Goal: Transaction & Acquisition: Purchase product/service

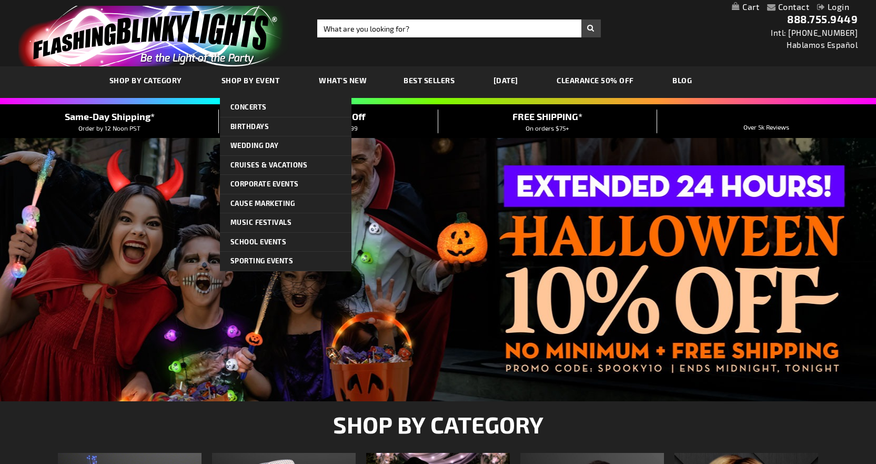
click at [262, 82] on span "Shop By Event" at bounding box center [251, 80] width 58 height 9
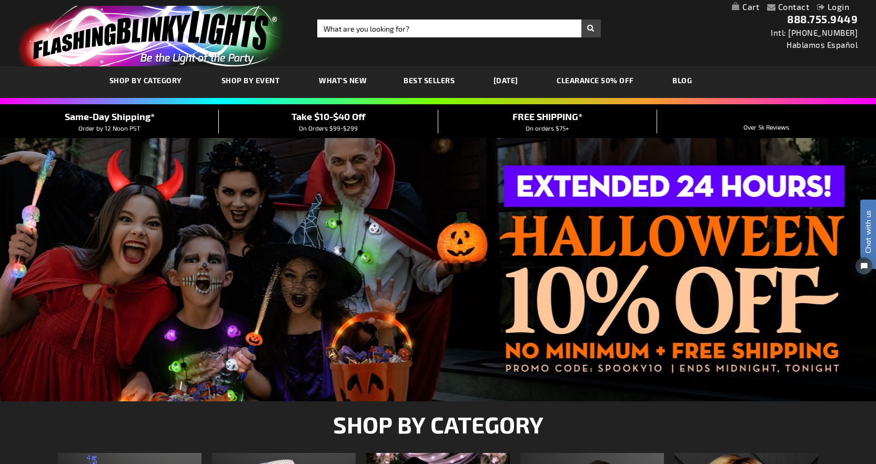
click at [662, 44] on div "Toggle Nav Search Search × Search 888.755.9449 Intl: 818-753-8303 Hablamos Espa…" at bounding box center [438, 33] width 876 height 66
click at [635, 231] on div at bounding box center [438, 269] width 876 height 263
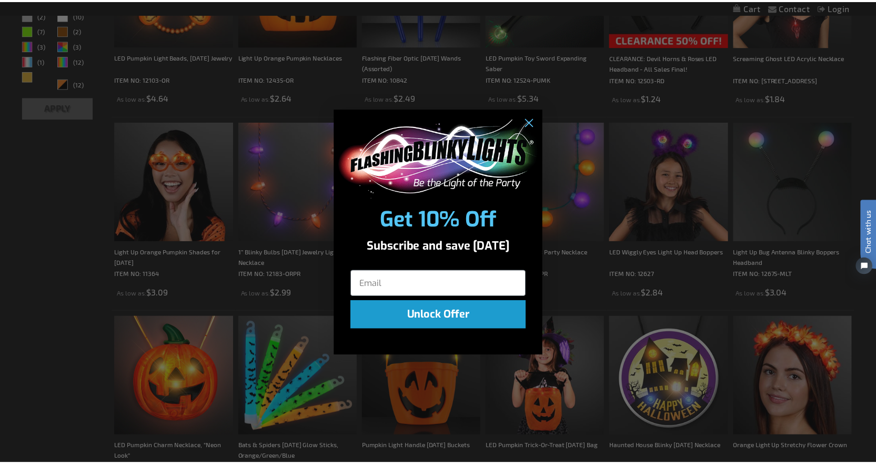
scroll to position [421, 0]
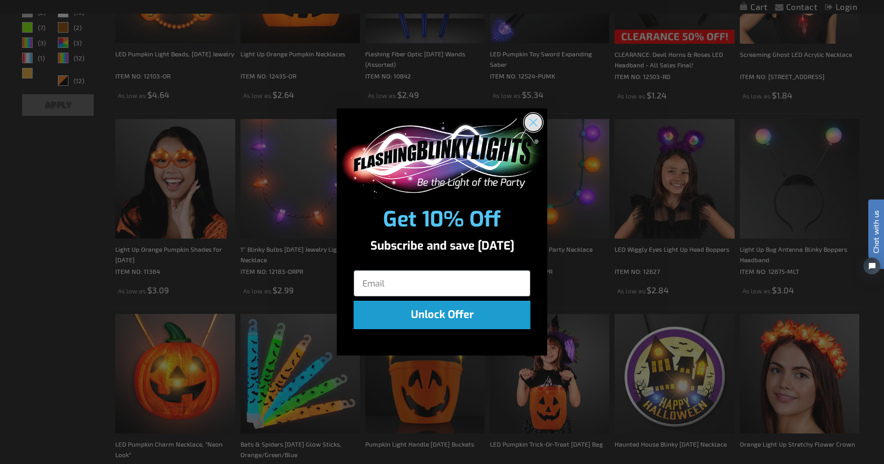
click at [533, 119] on circle "Close dialog" at bounding box center [533, 122] width 17 height 17
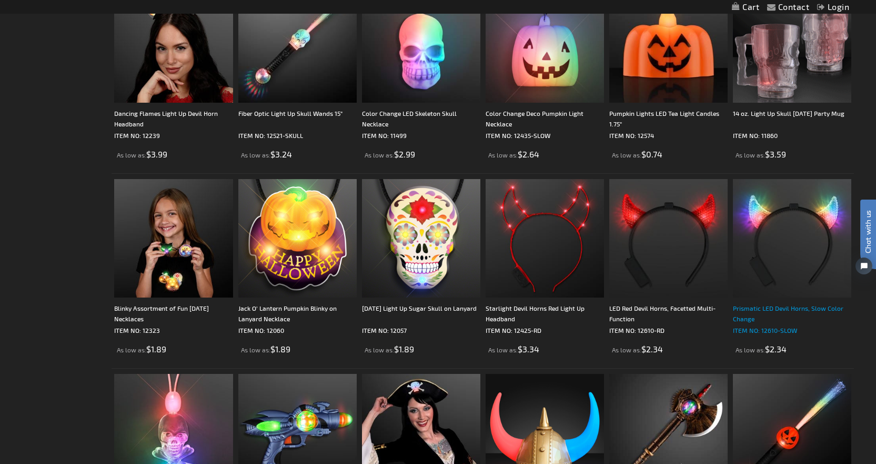
scroll to position [1895, 0]
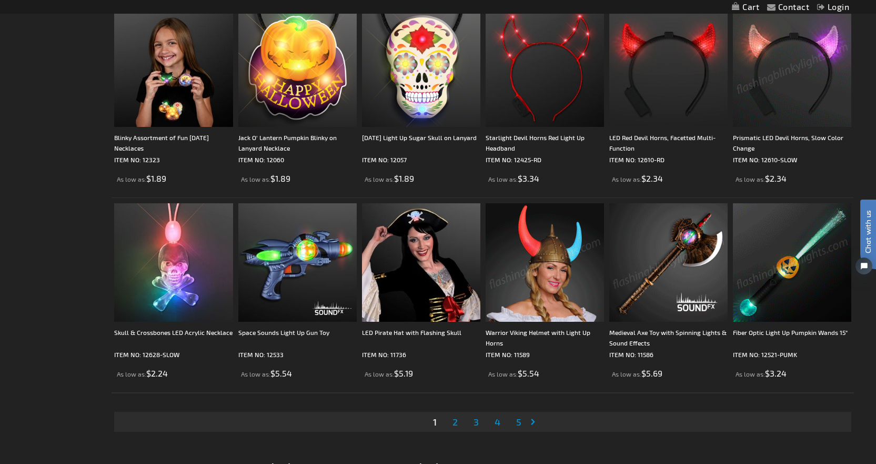
click at [453, 422] on span "2" at bounding box center [455, 422] width 5 height 12
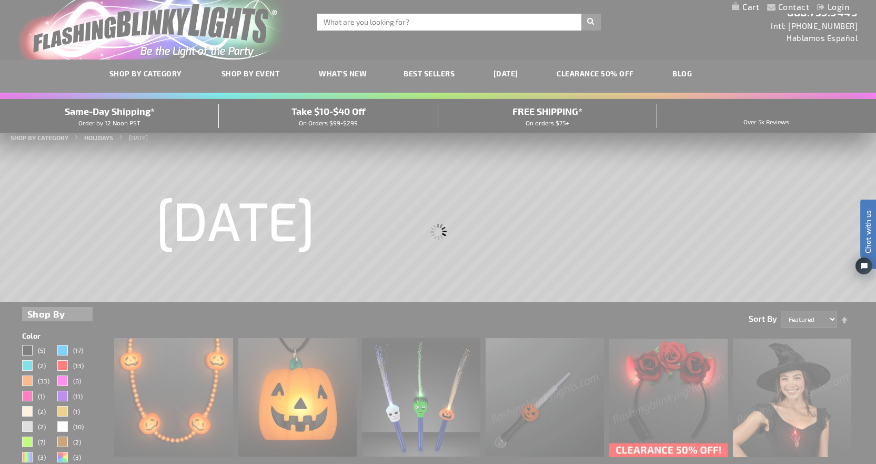
scroll to position [0, 0]
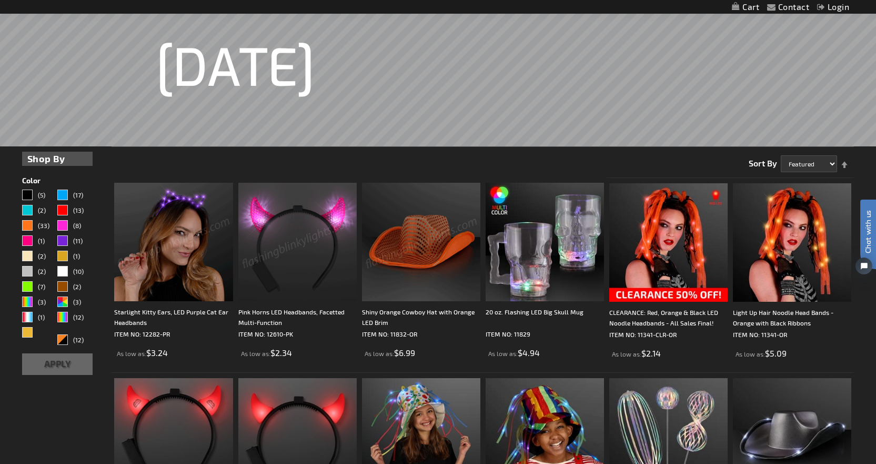
scroll to position [158, 0]
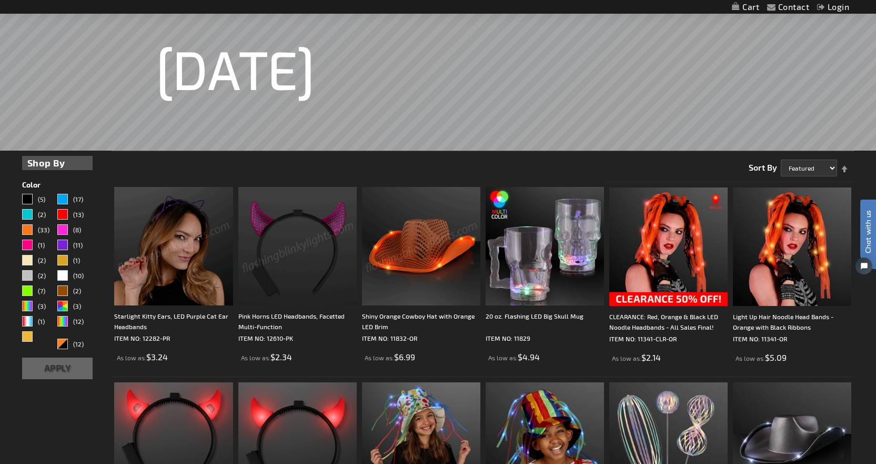
click at [49, 165] on strong "Shop By" at bounding box center [57, 163] width 60 height 14
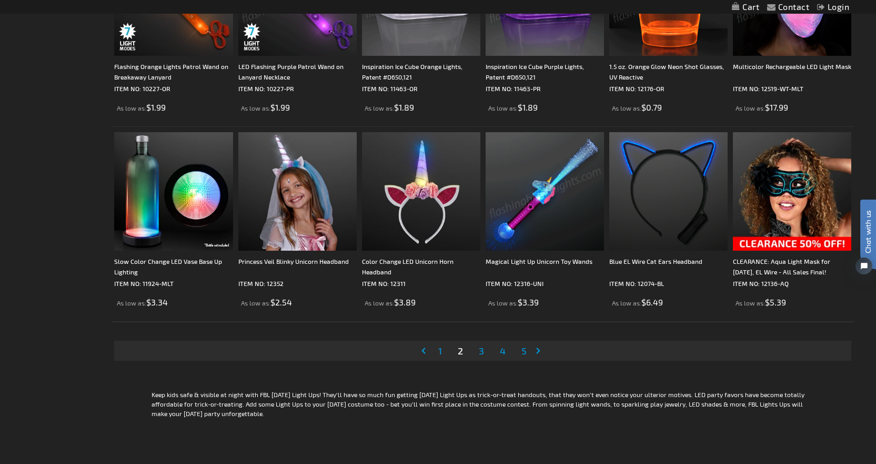
scroll to position [2000, 0]
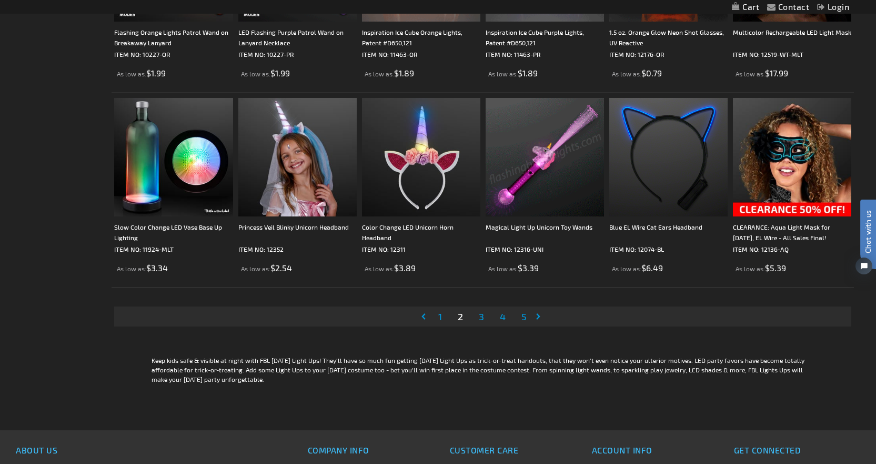
click at [480, 317] on span "3" at bounding box center [481, 317] width 5 height 12
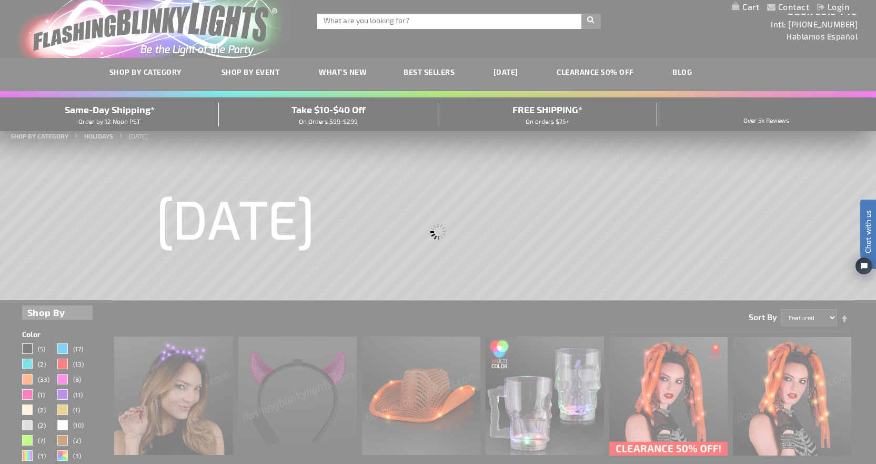
scroll to position [0, 0]
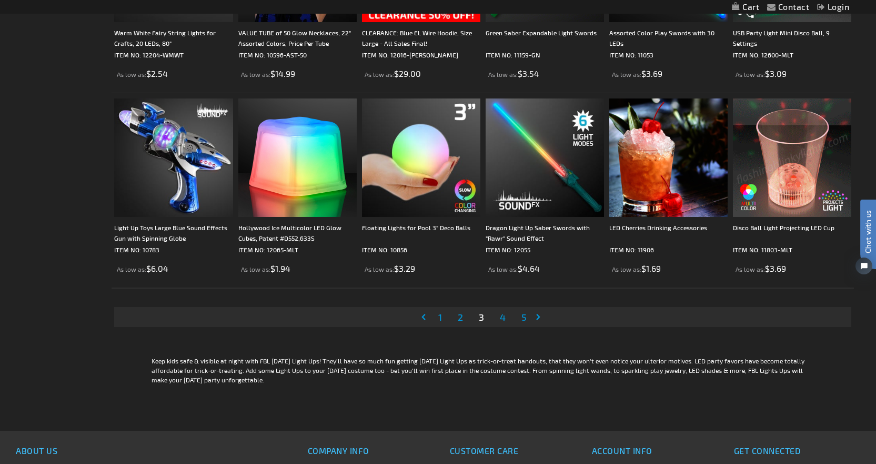
scroll to position [2000, 0]
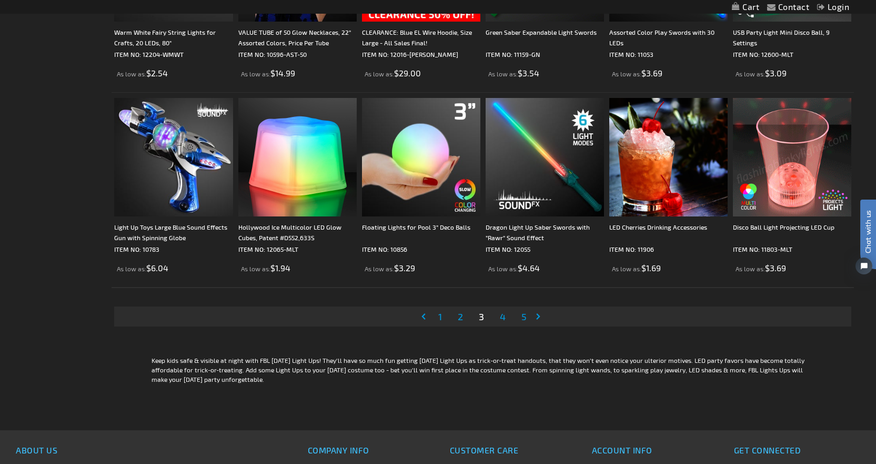
click at [505, 312] on span "4" at bounding box center [503, 317] width 6 height 12
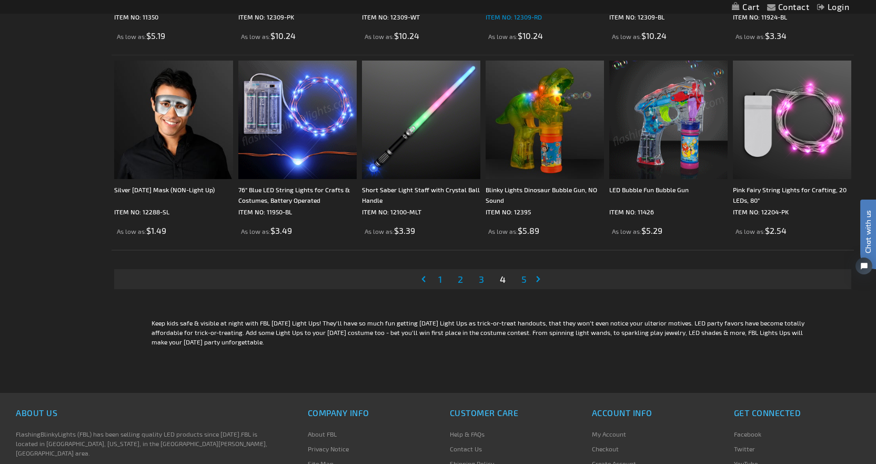
scroll to position [2106, 0]
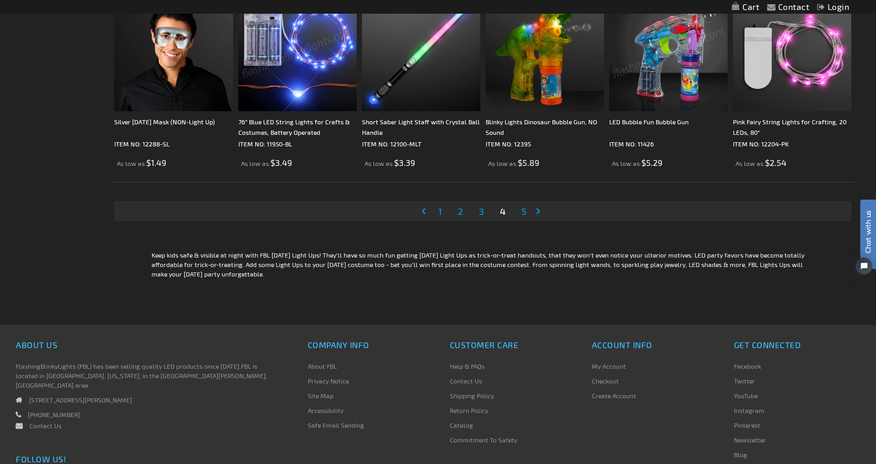
click at [521, 213] on link "Page 5" at bounding box center [524, 211] width 9 height 16
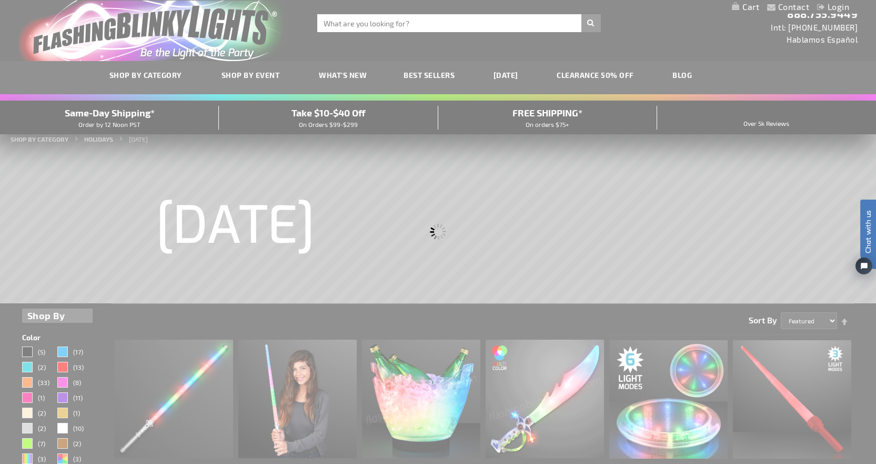
scroll to position [0, 0]
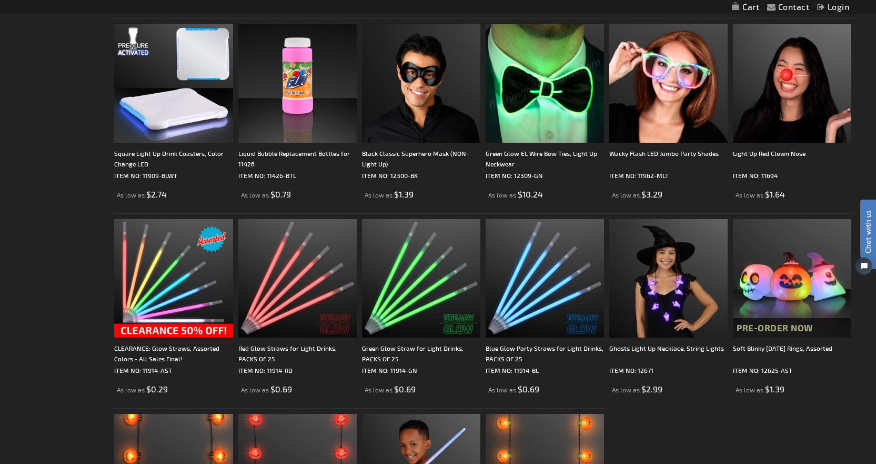
scroll to position [1105, 0]
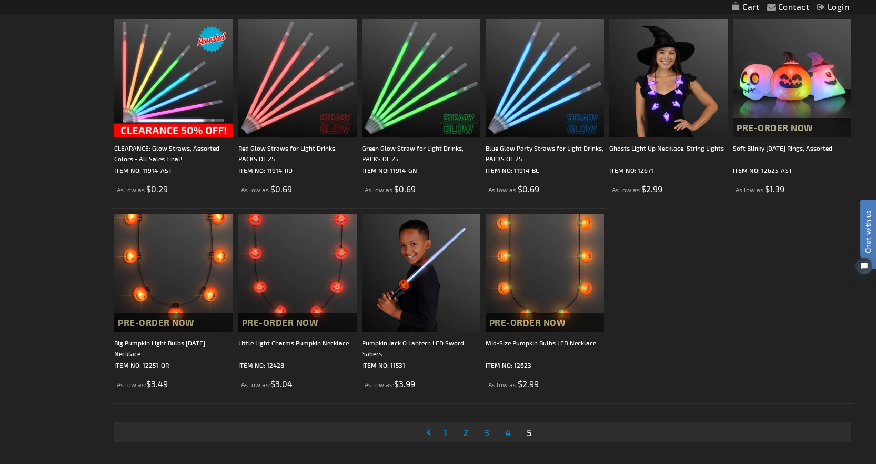
click at [445, 431] on span "1" at bounding box center [446, 432] width 4 height 12
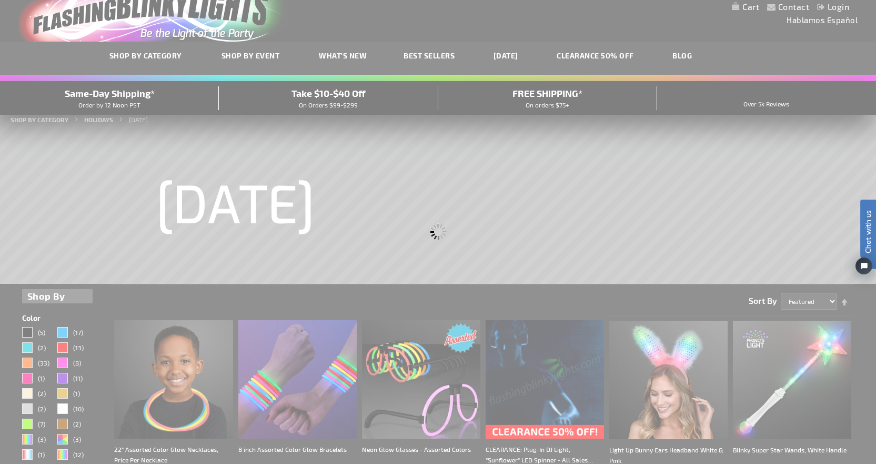
scroll to position [12, 0]
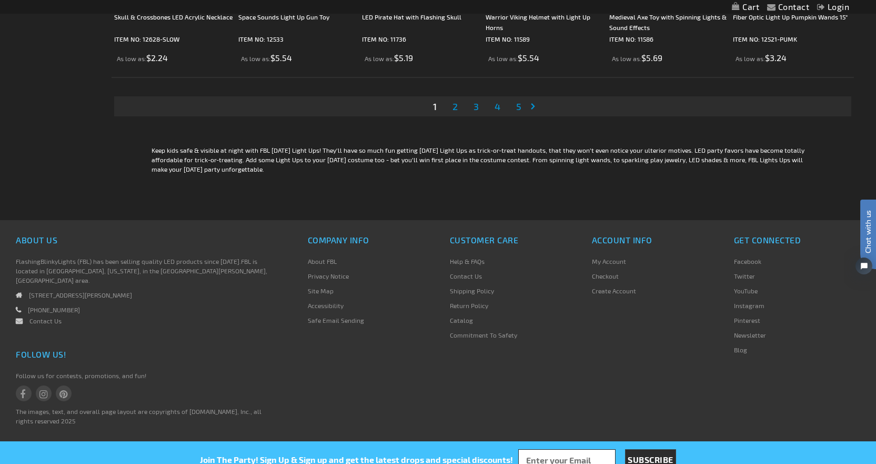
scroll to position [2211, 0]
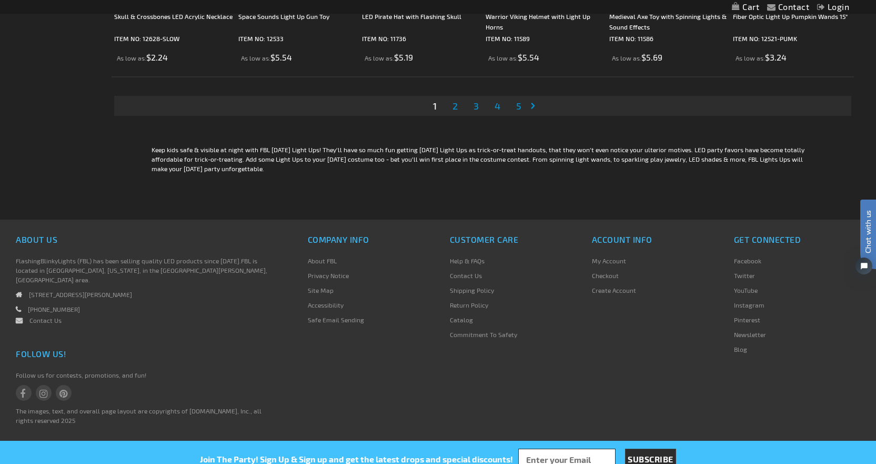
click at [456, 104] on span "2" at bounding box center [455, 106] width 5 height 12
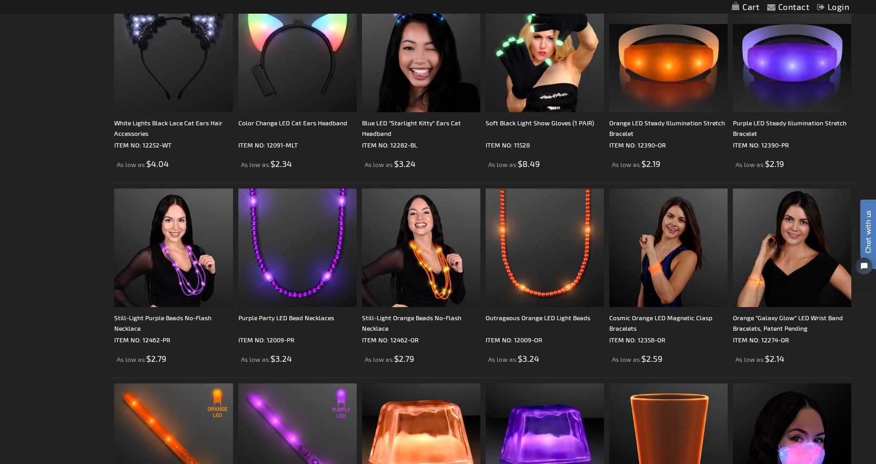
scroll to position [1528, 0]
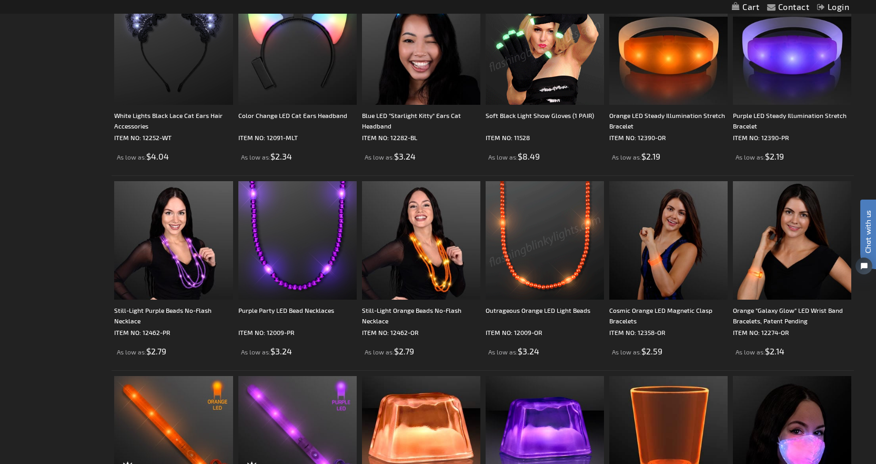
click at [548, 218] on img at bounding box center [545, 240] width 118 height 118
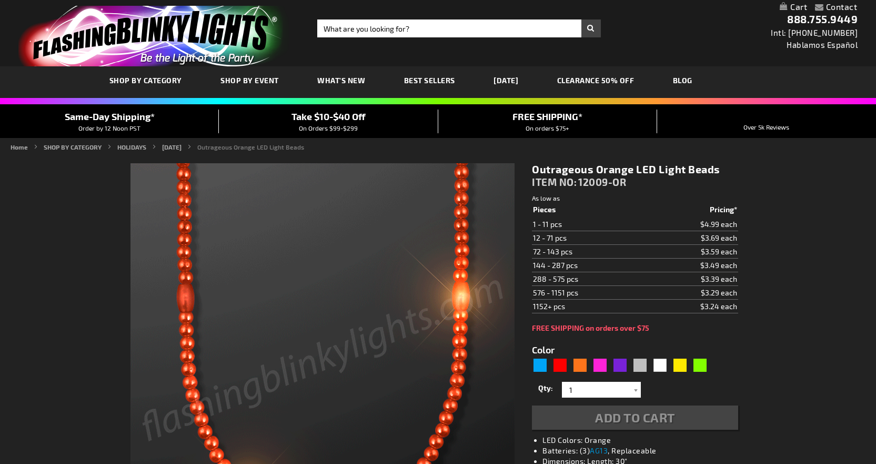
type input "5637"
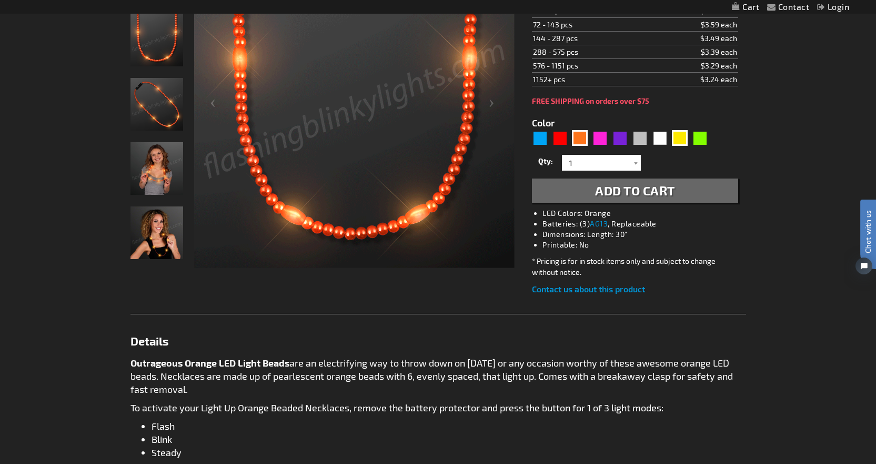
scroll to position [211, 0]
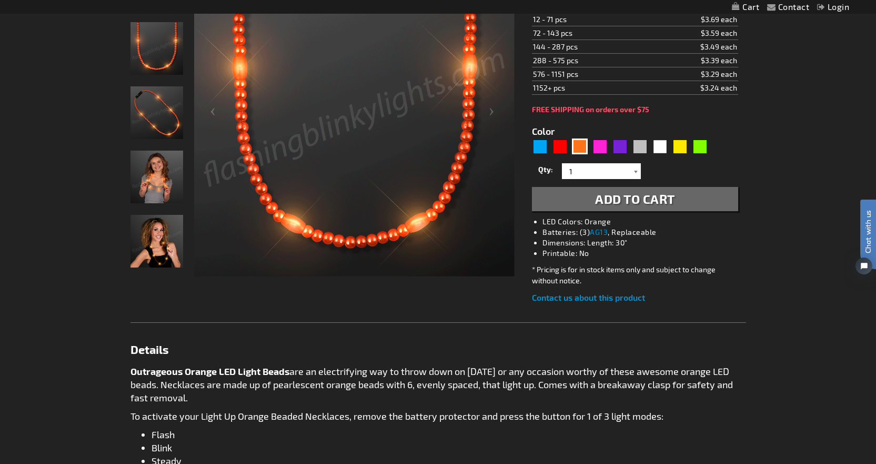
click at [635, 172] on div at bounding box center [636, 171] width 11 height 16
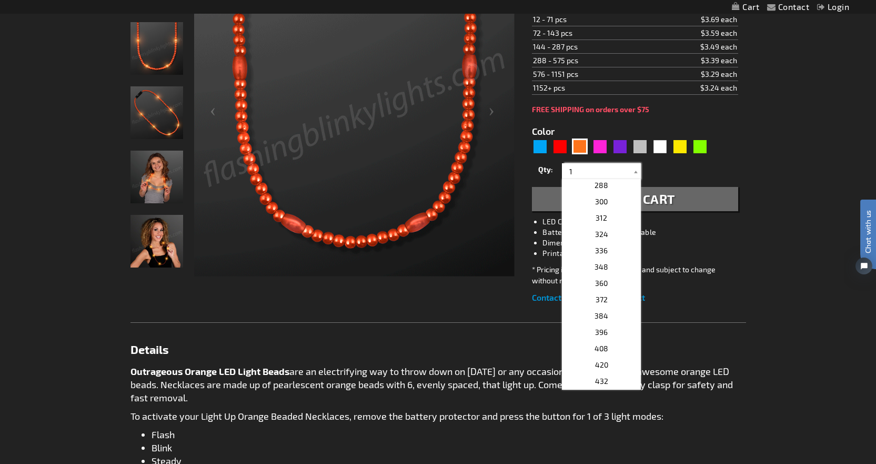
scroll to position [737, 0]
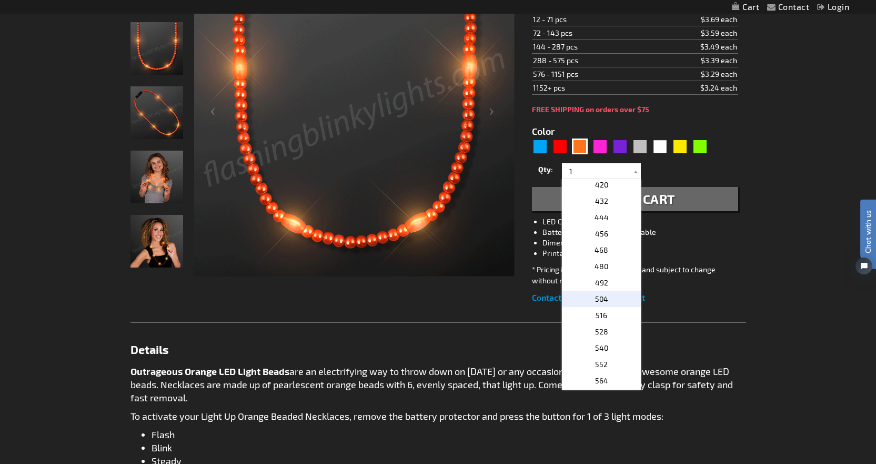
click at [599, 300] on span "504" at bounding box center [601, 298] width 13 height 9
type input "504"
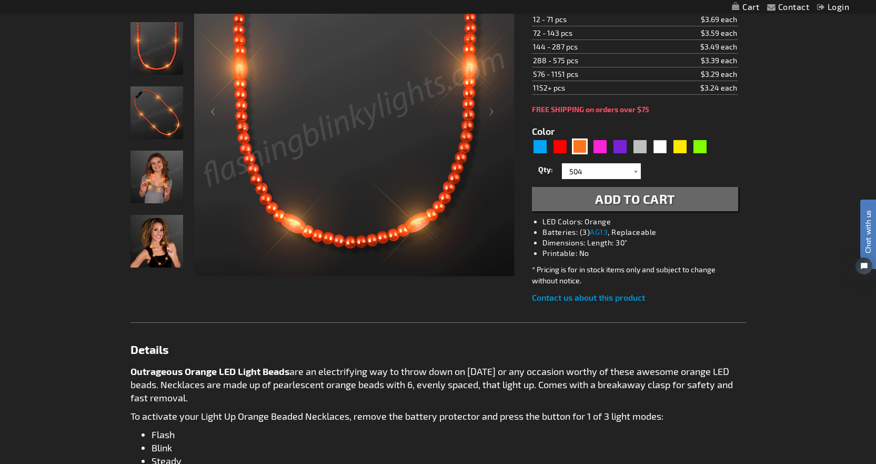
click at [774, 173] on div "Contact Compare Products Login Skip to Content My Cart My Cart Close You have n…" at bounding box center [438, 421] width 876 height 1265
click at [625, 199] on span "Add to Cart" at bounding box center [635, 198] width 80 height 15
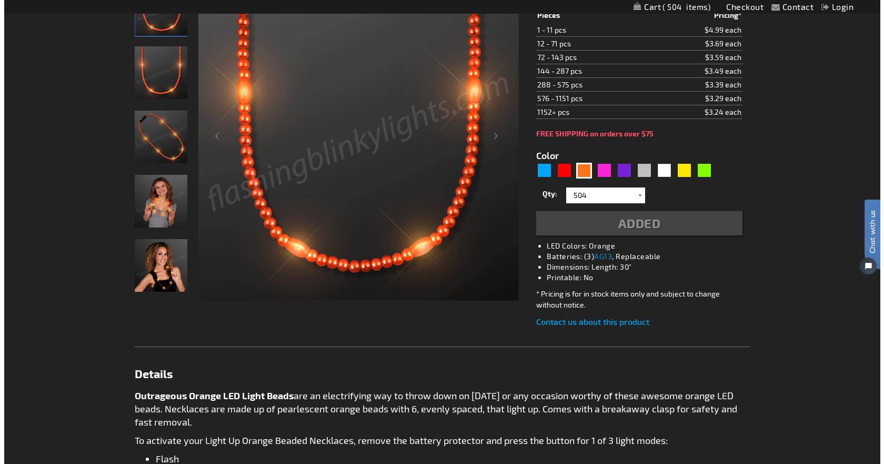
scroll to position [235, 0]
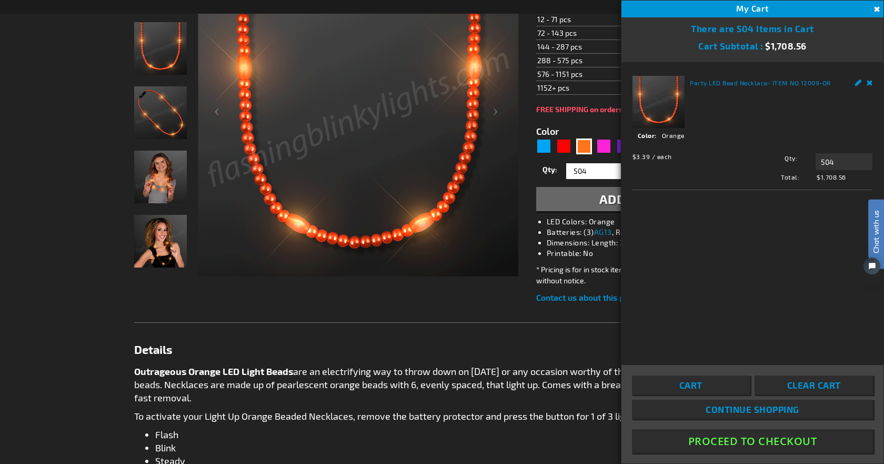
click at [869, 81] on link "Remove" at bounding box center [870, 81] width 6 height 11
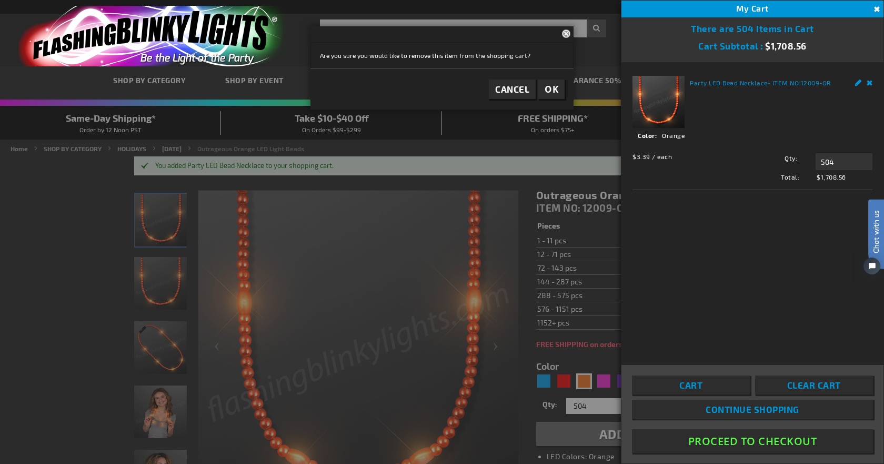
click at [555, 89] on span "OK" at bounding box center [552, 89] width 14 height 12
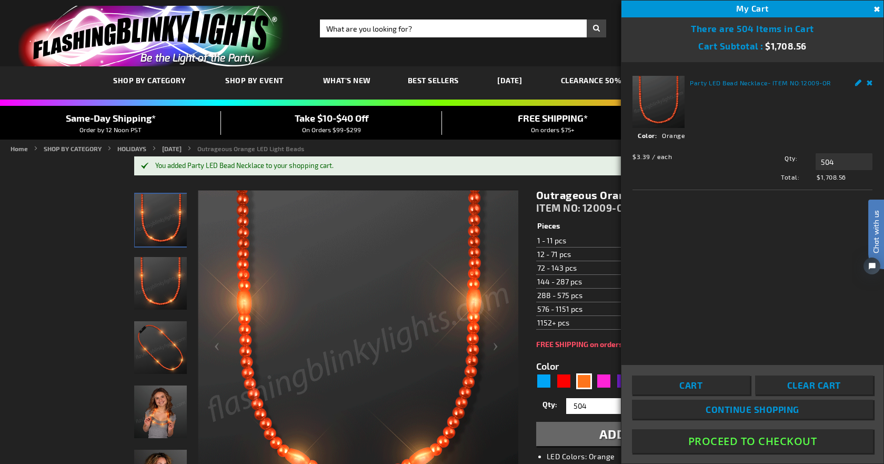
click at [876, 8] on button "Close" at bounding box center [876, 10] width 12 height 12
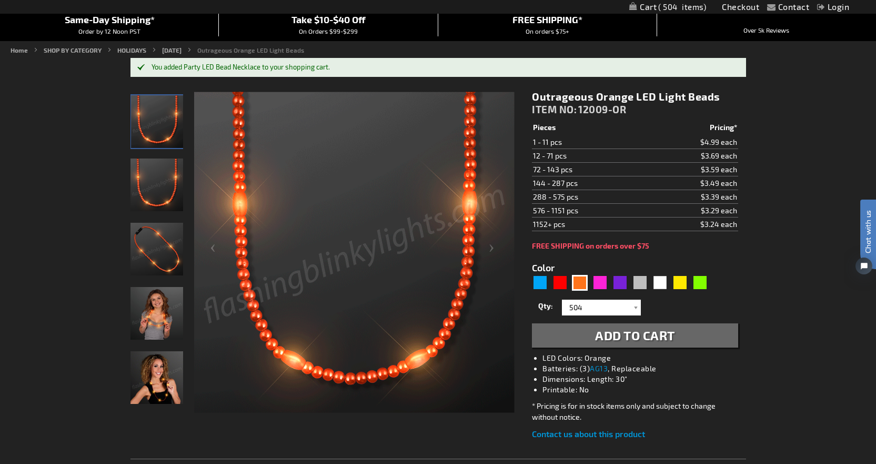
scroll to position [263, 0]
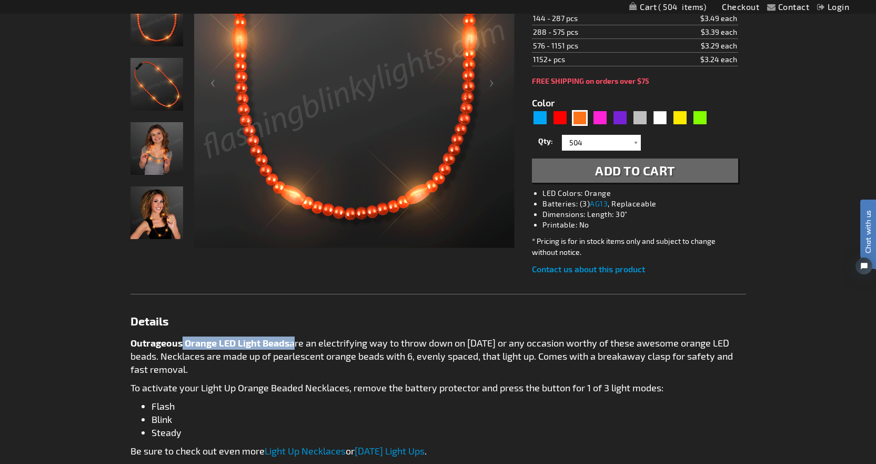
drag, startPoint x: 291, startPoint y: 343, endPoint x: 194, endPoint y: 341, distance: 97.4
click at [183, 340] on p "Outrageous Orange LED Light Beads are an electrifying way to throw down on Hall…" at bounding box center [439, 355] width 616 height 39
copy p "Orange LED Light Beads"
